Goal: Obtain resource: Obtain resource

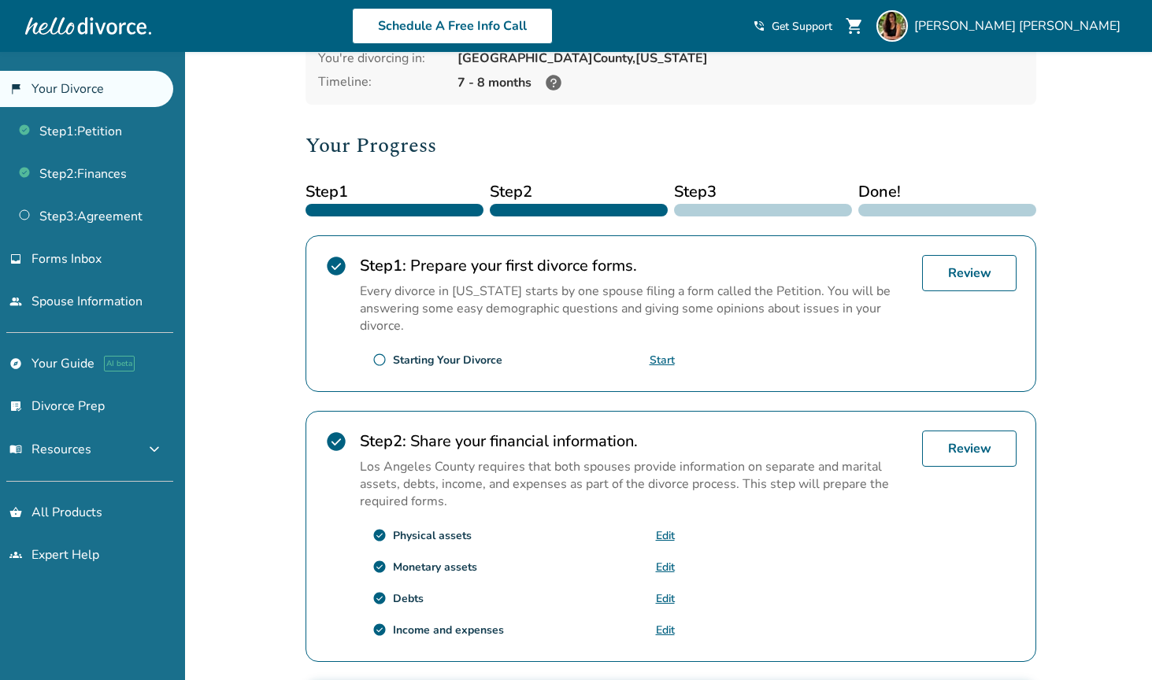
scroll to position [465, 0]
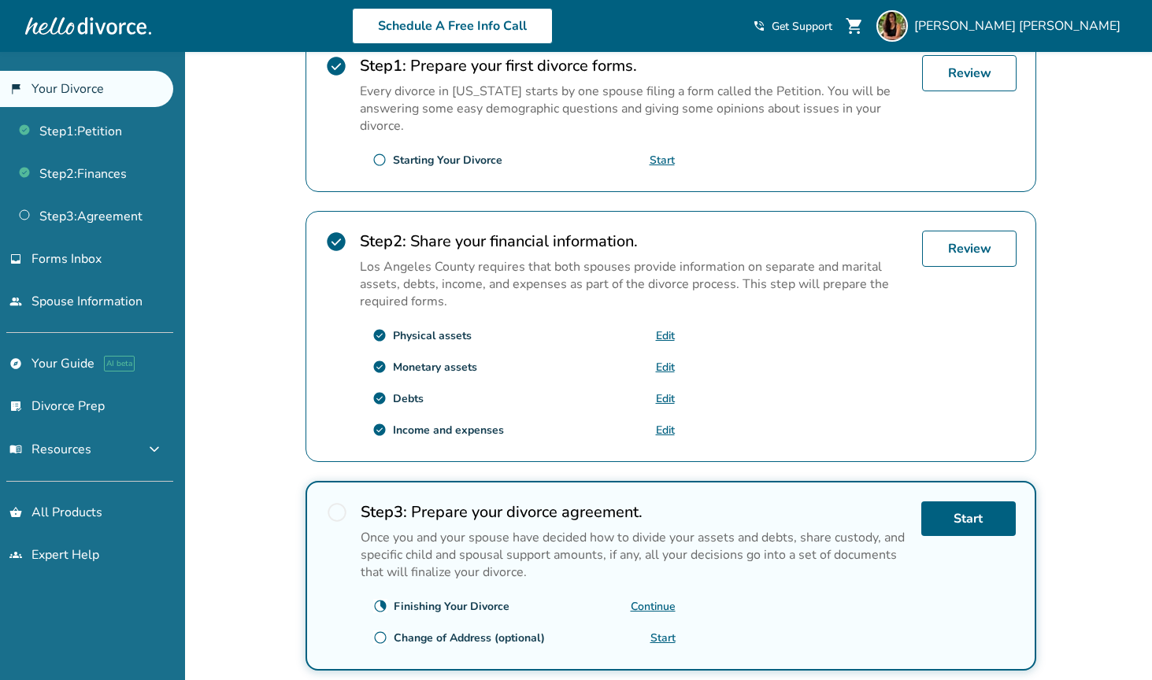
click at [658, 599] on link "Continue" at bounding box center [653, 606] width 45 height 15
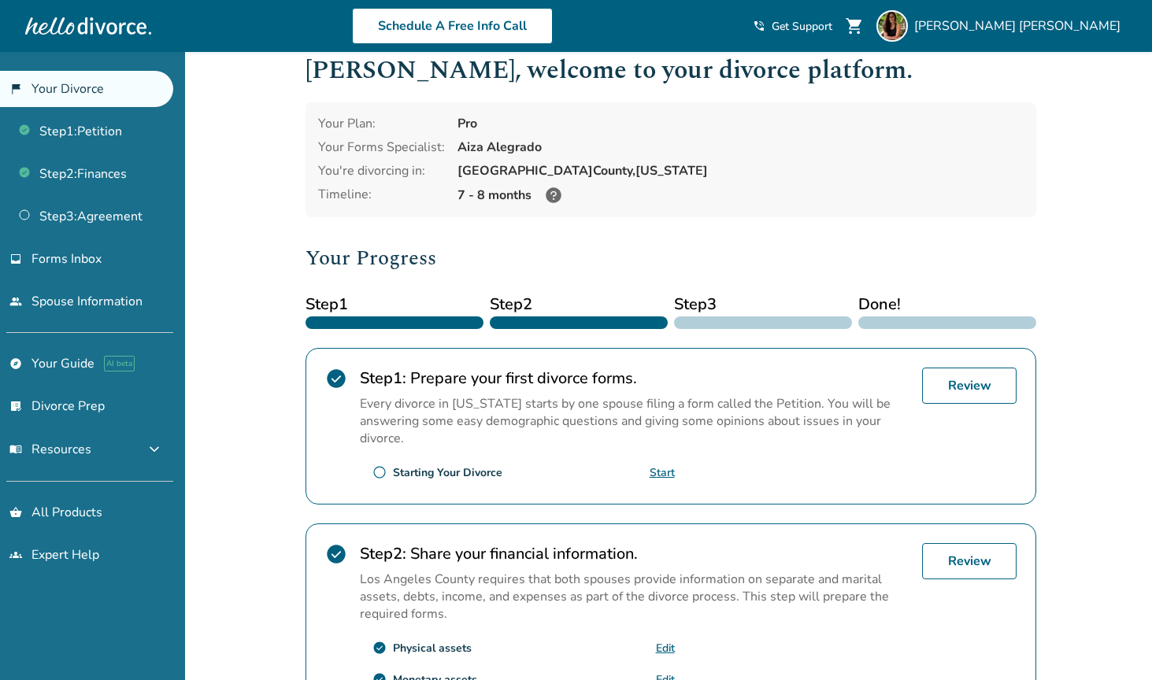
scroll to position [124, 0]
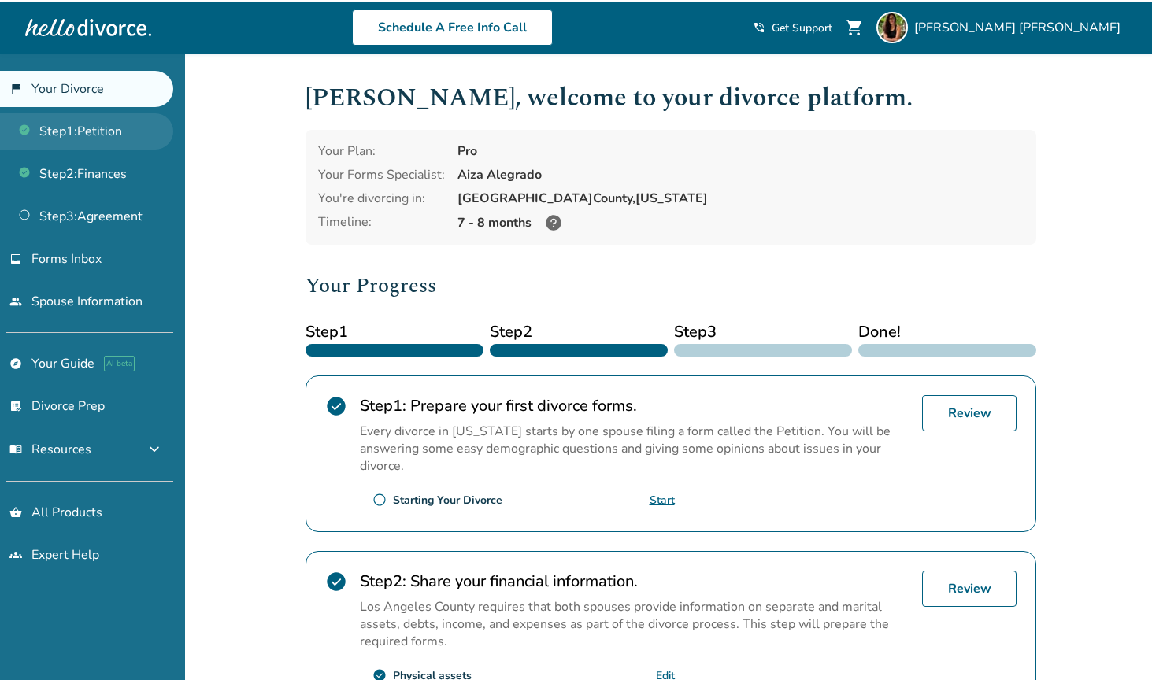
click at [102, 122] on link "Step 1 : Petition" at bounding box center [86, 131] width 173 height 36
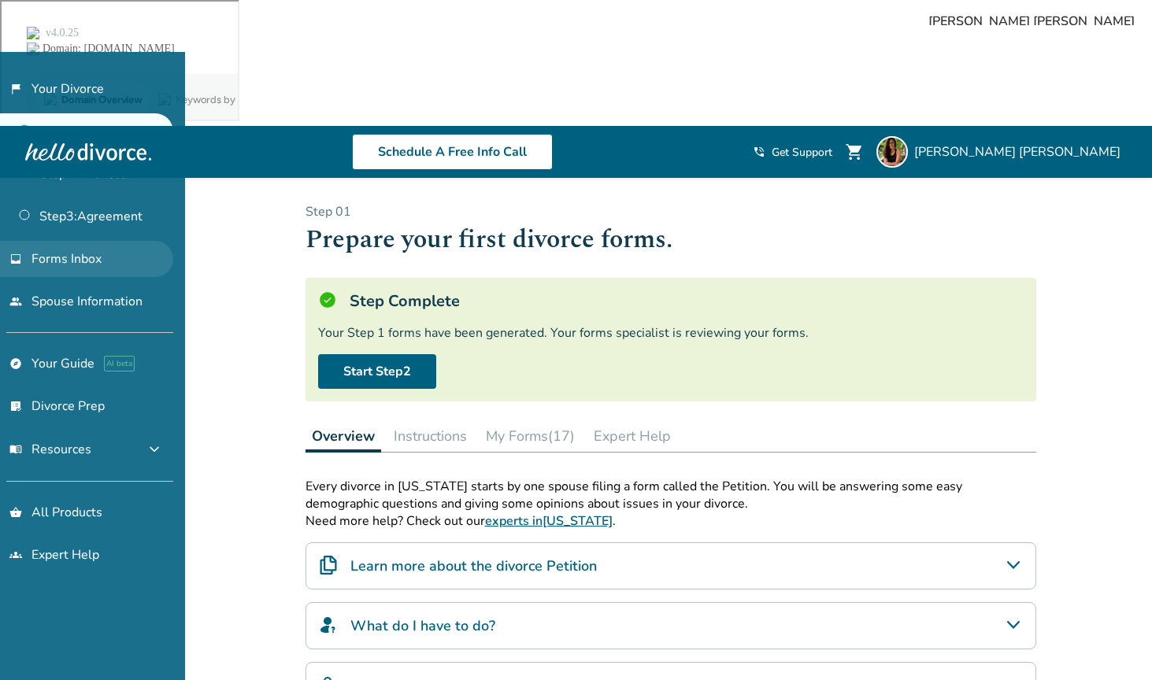
click at [117, 265] on link "inbox Forms Inbox" at bounding box center [86, 259] width 173 height 36
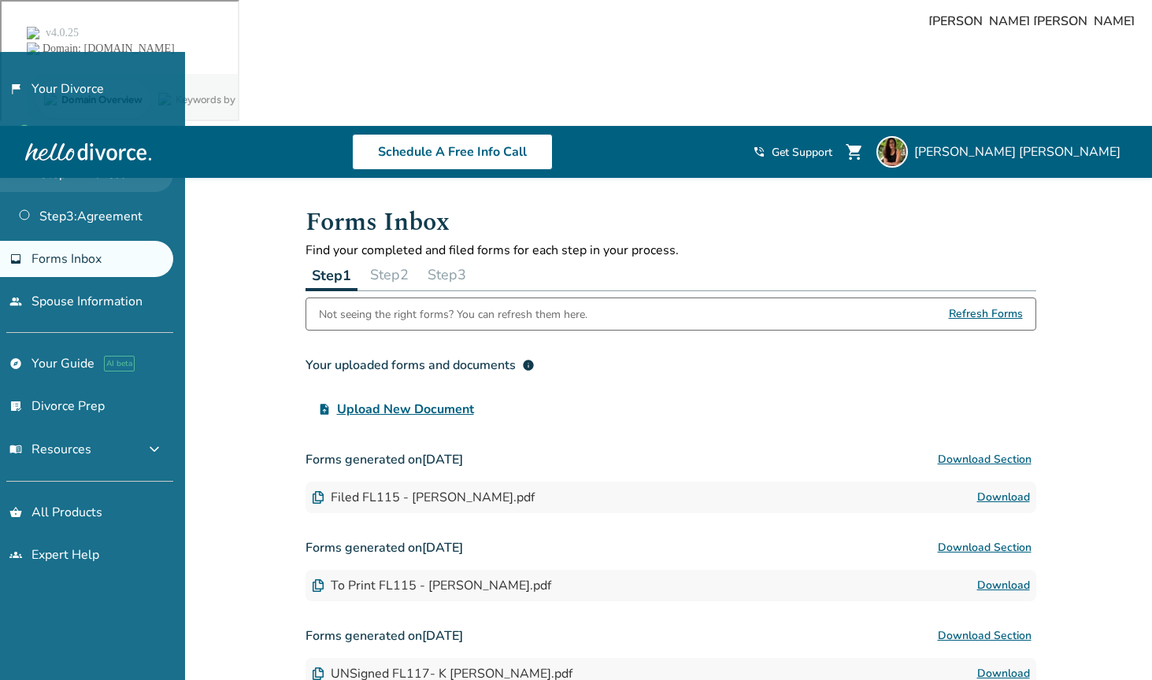
click at [109, 170] on link "Step 2 : Finances" at bounding box center [86, 174] width 173 height 36
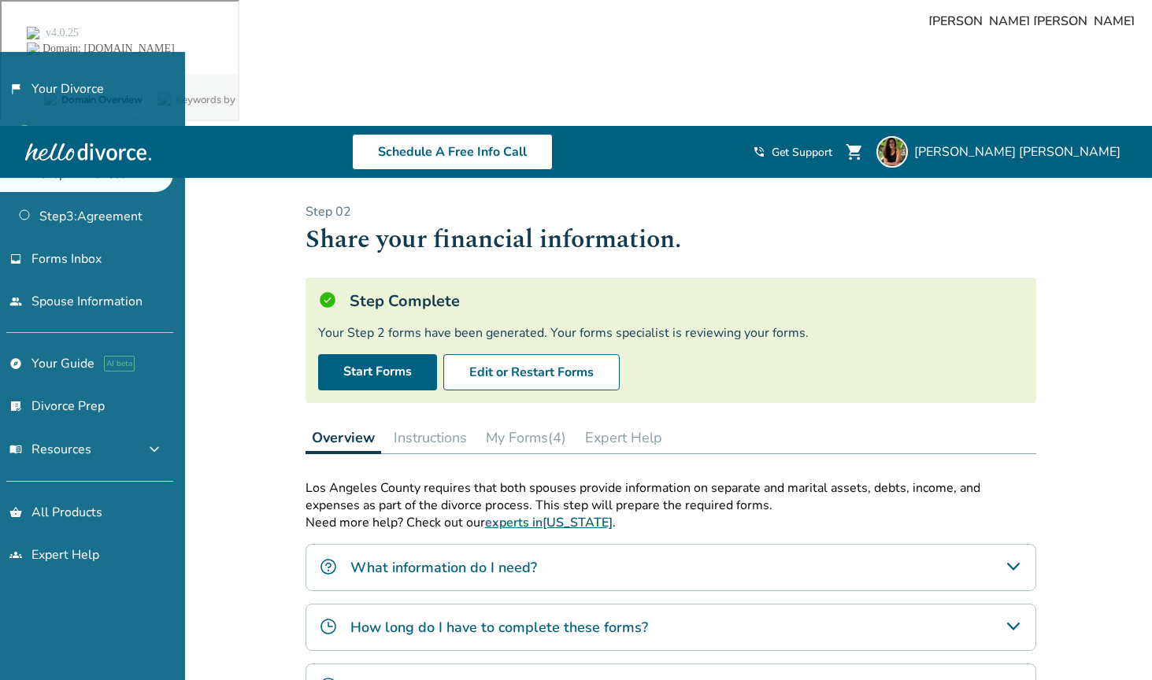
click at [541, 422] on button "My Forms (4)" at bounding box center [526, 437] width 93 height 31
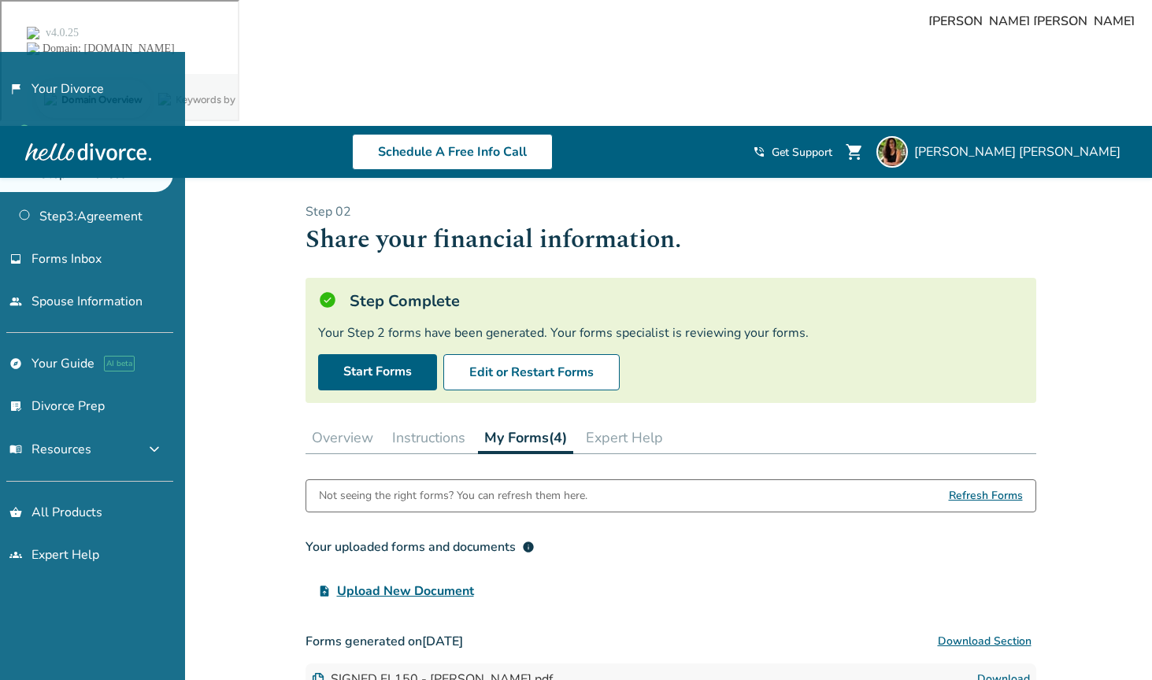
scroll to position [163, 0]
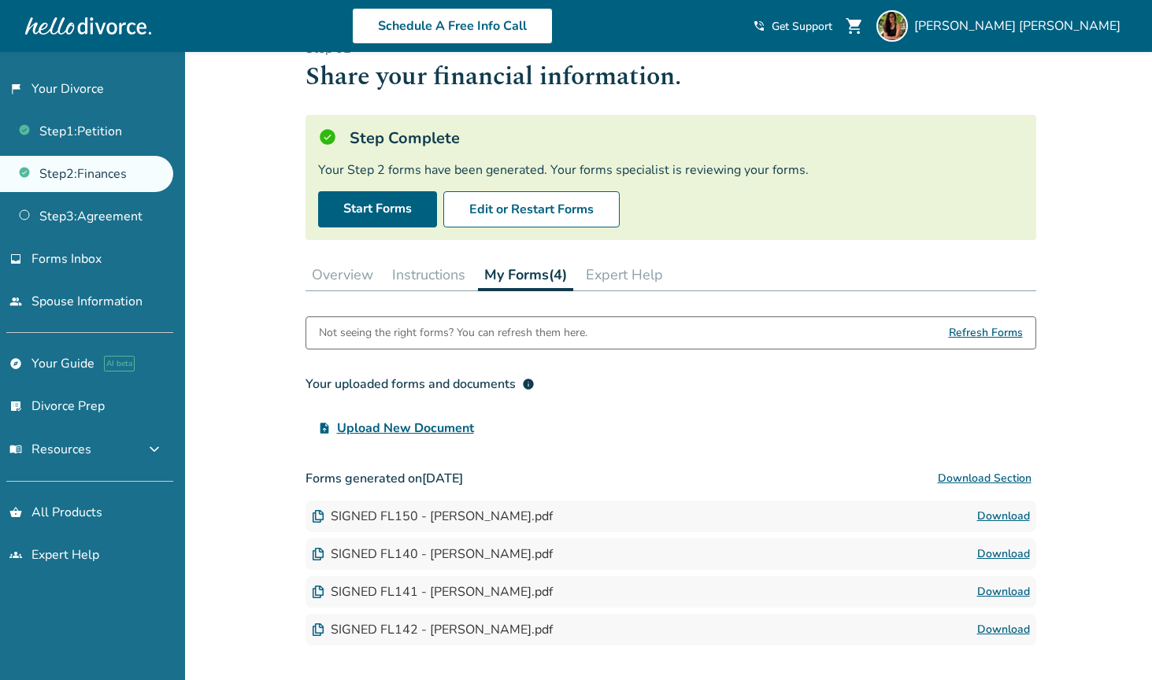
click at [1005, 545] on link "Download" at bounding box center [1003, 554] width 53 height 19
click at [1002, 507] on link "Download" at bounding box center [1003, 516] width 53 height 19
